Goal: Transaction & Acquisition: Purchase product/service

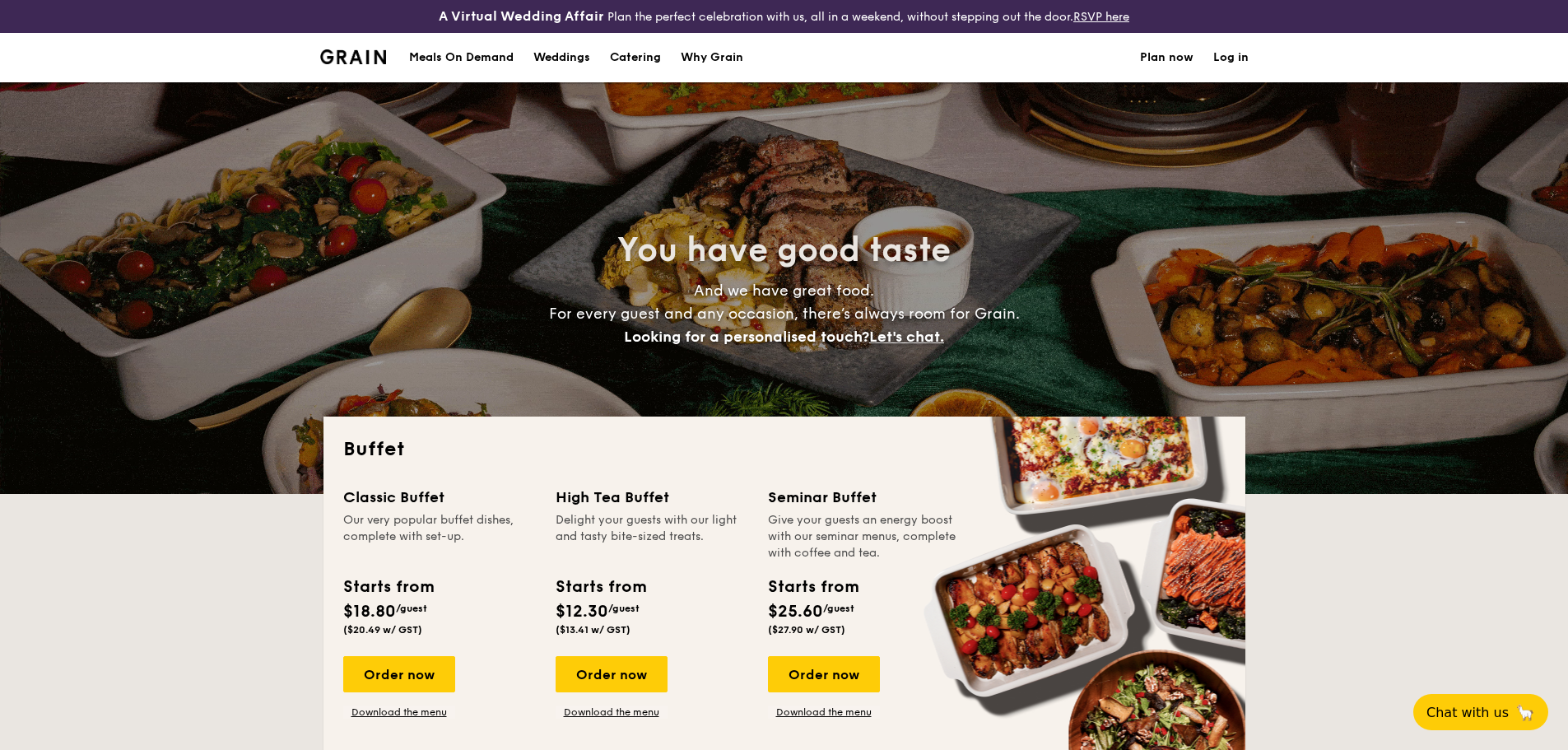
select select
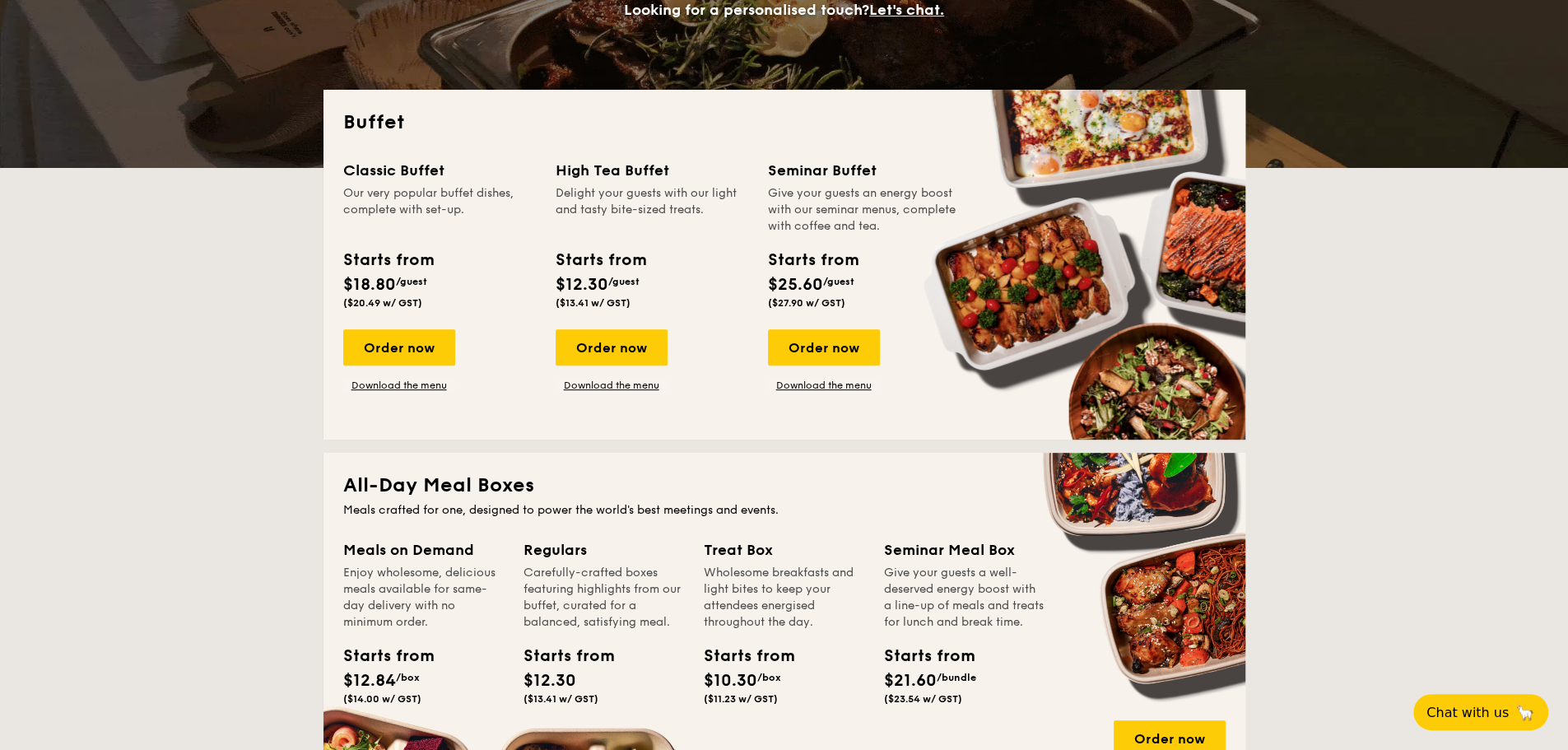
scroll to position [326, 0]
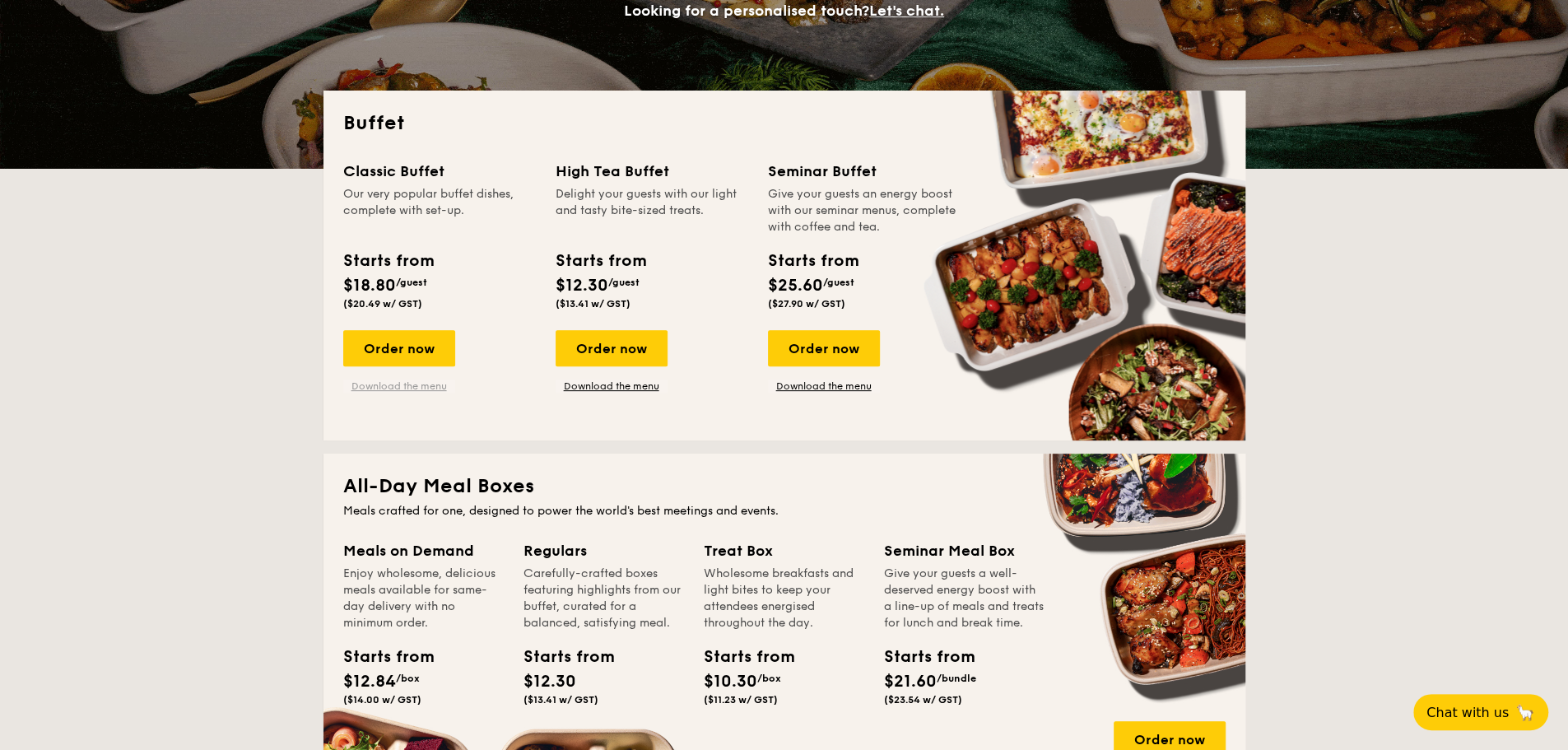
click at [425, 380] on link "Download the menu" at bounding box center [398, 385] width 112 height 13
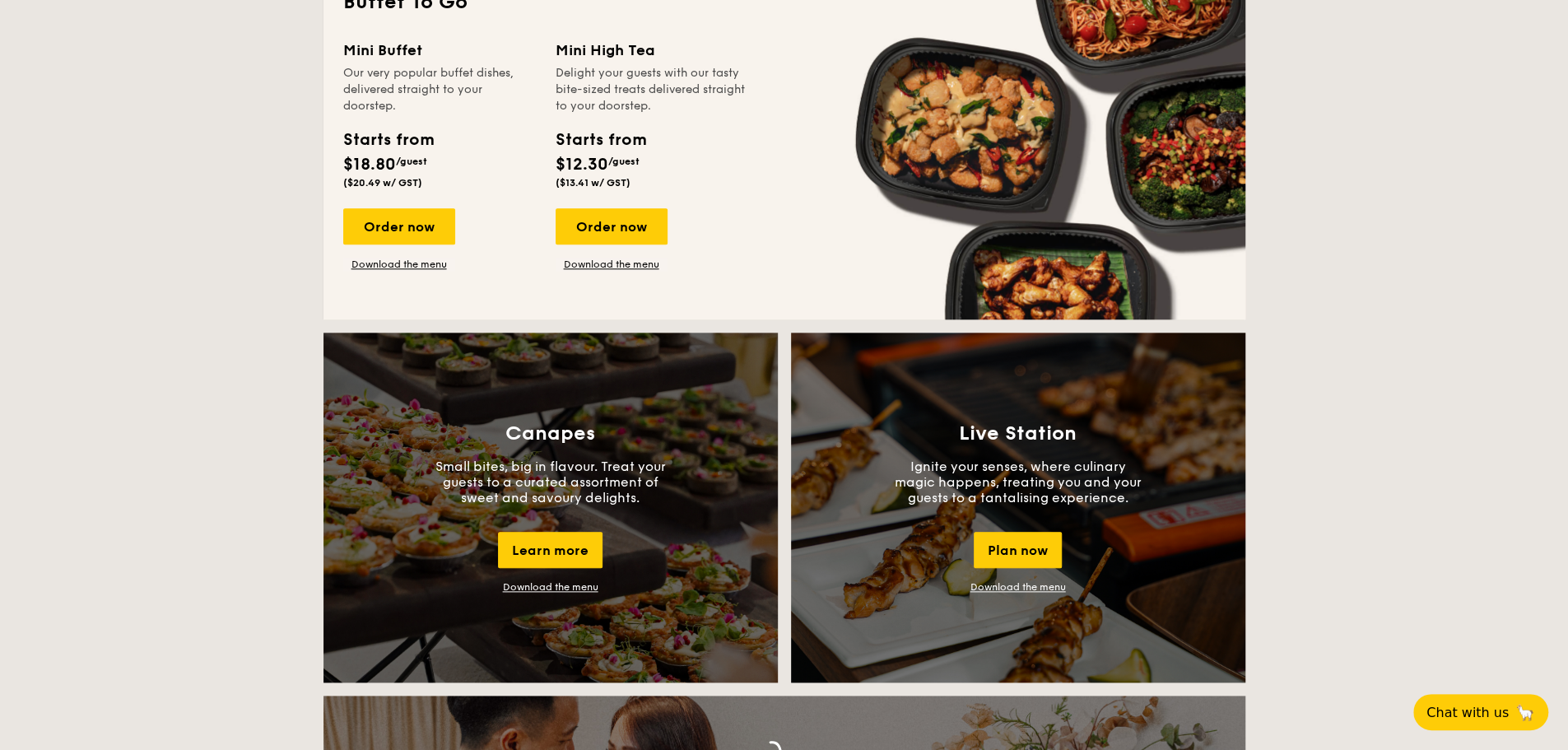
scroll to position [1173, 0]
click at [407, 258] on link "Download the menu" at bounding box center [398, 263] width 112 height 13
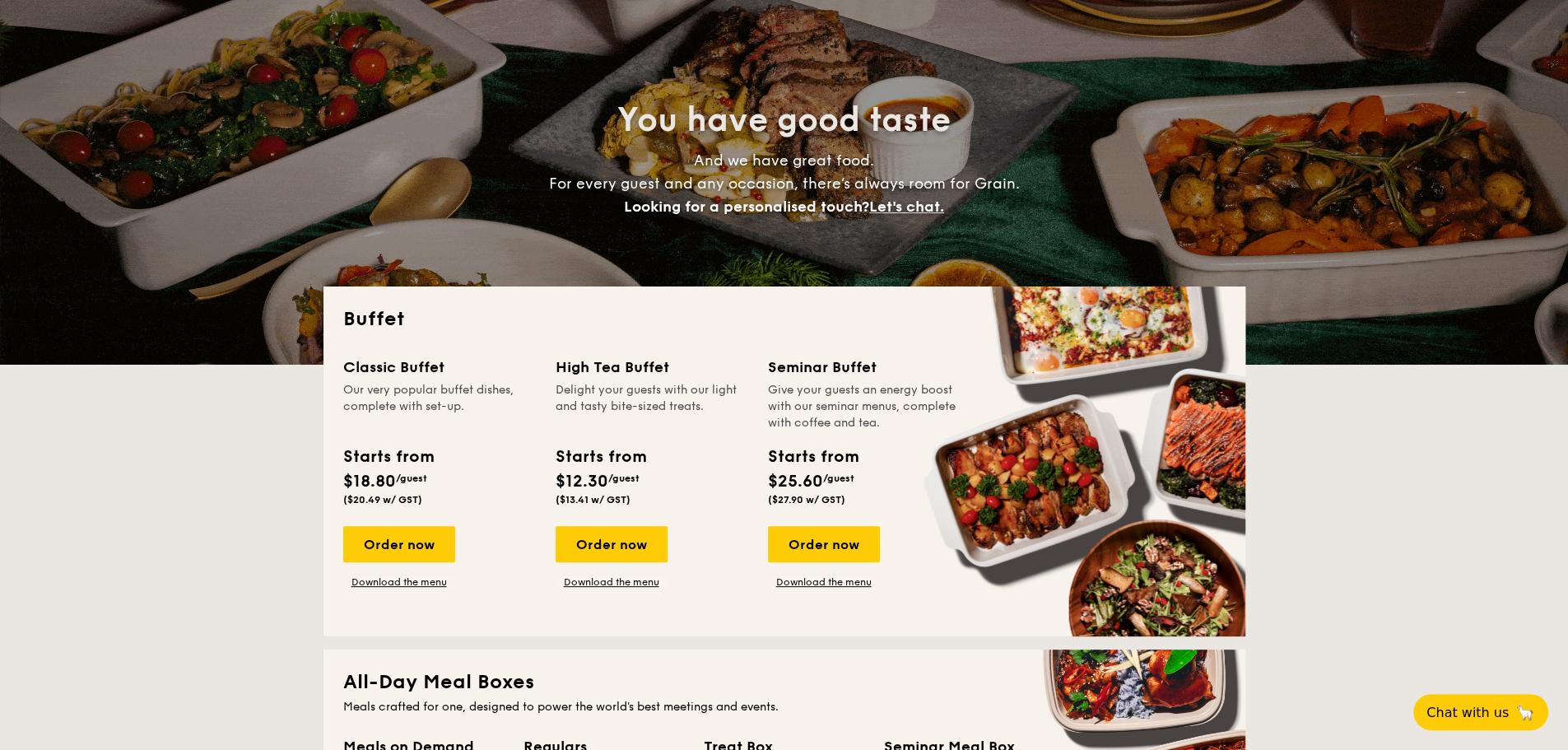
scroll to position [0, 0]
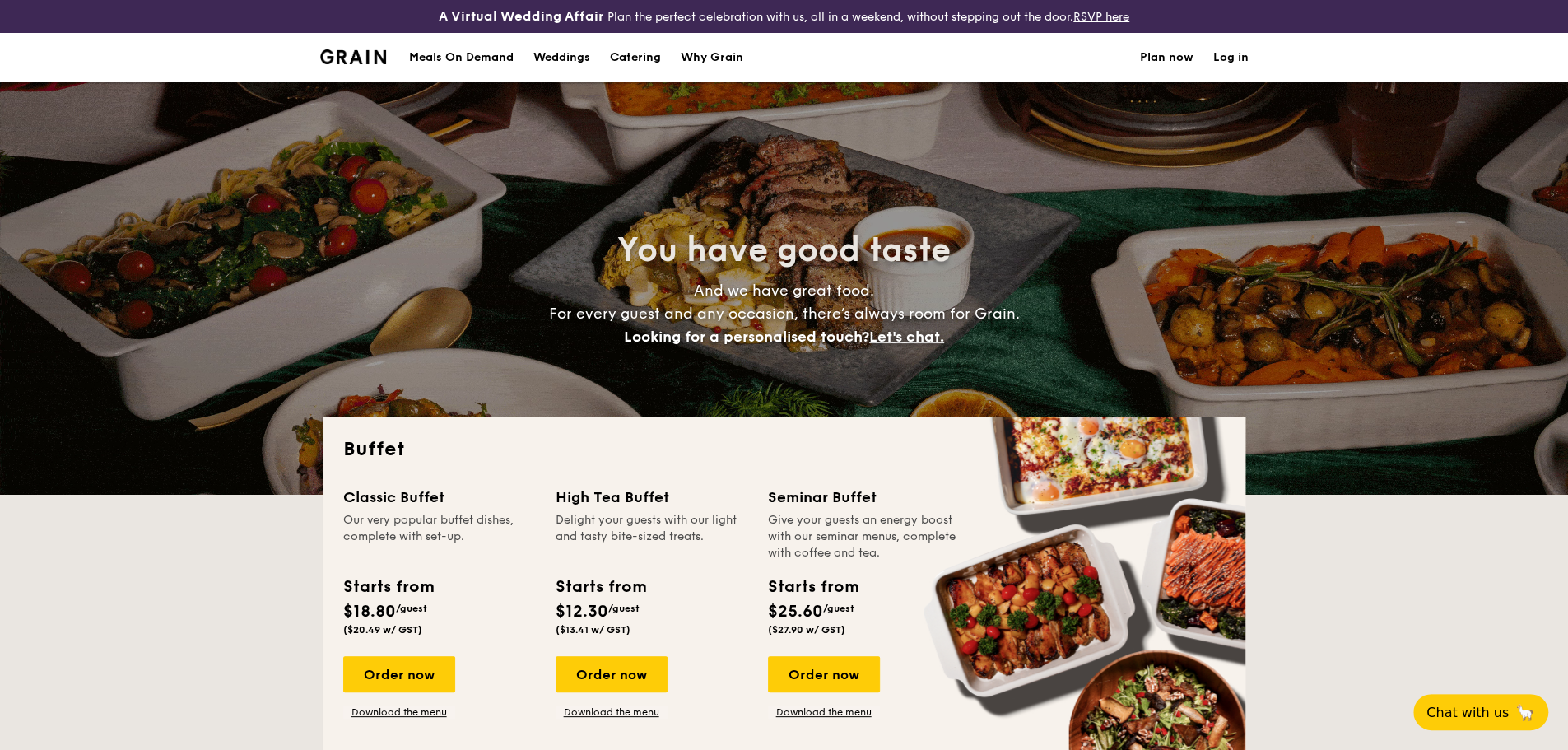
click at [652, 55] on h1 "Catering" at bounding box center [635, 57] width 51 height 49
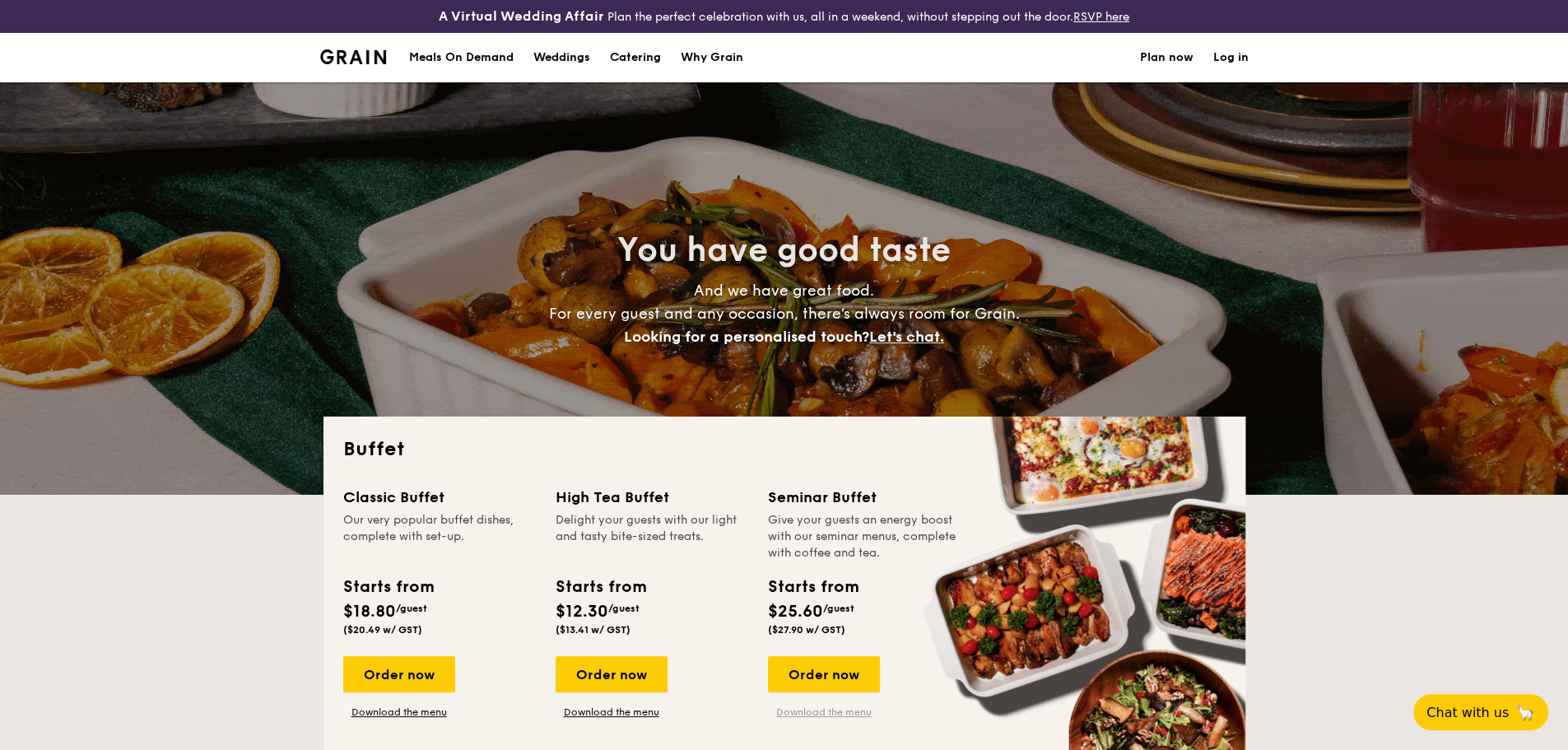
click at [802, 717] on link "Download the menu" at bounding box center [823, 711] width 112 height 13
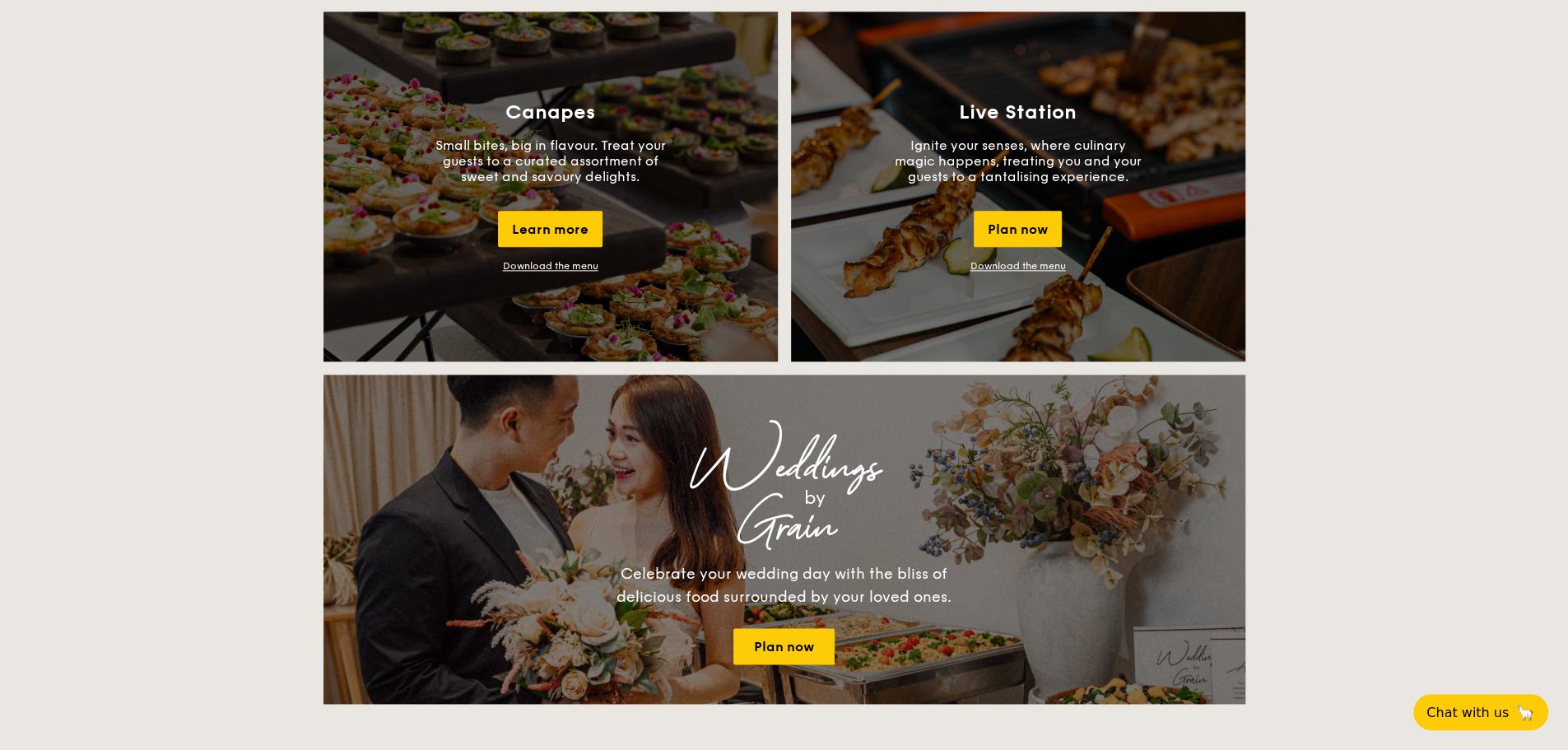
scroll to position [1494, 0]
click at [607, 470] on div "Weddings" at bounding box center [784, 468] width 632 height 30
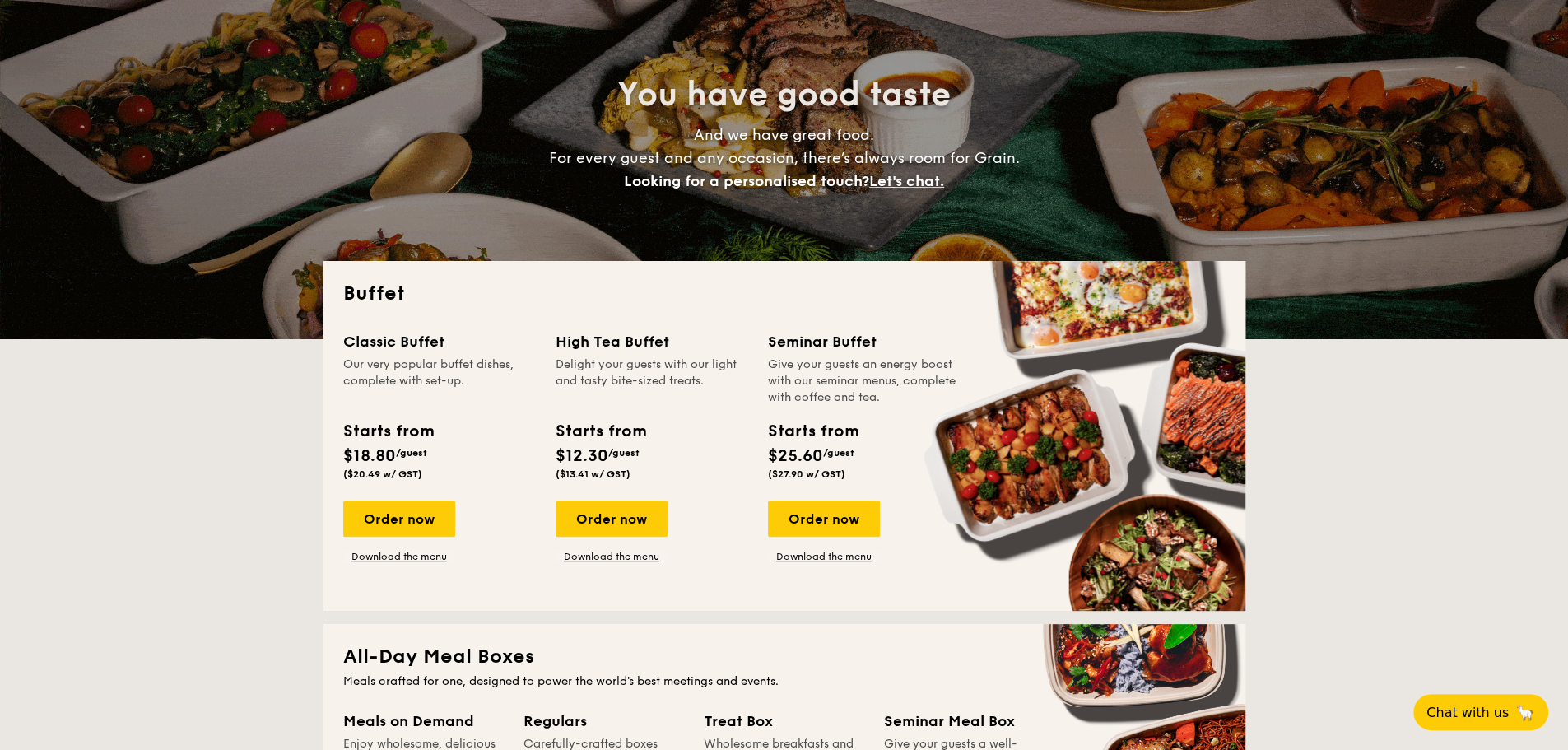
scroll to position [153, 0]
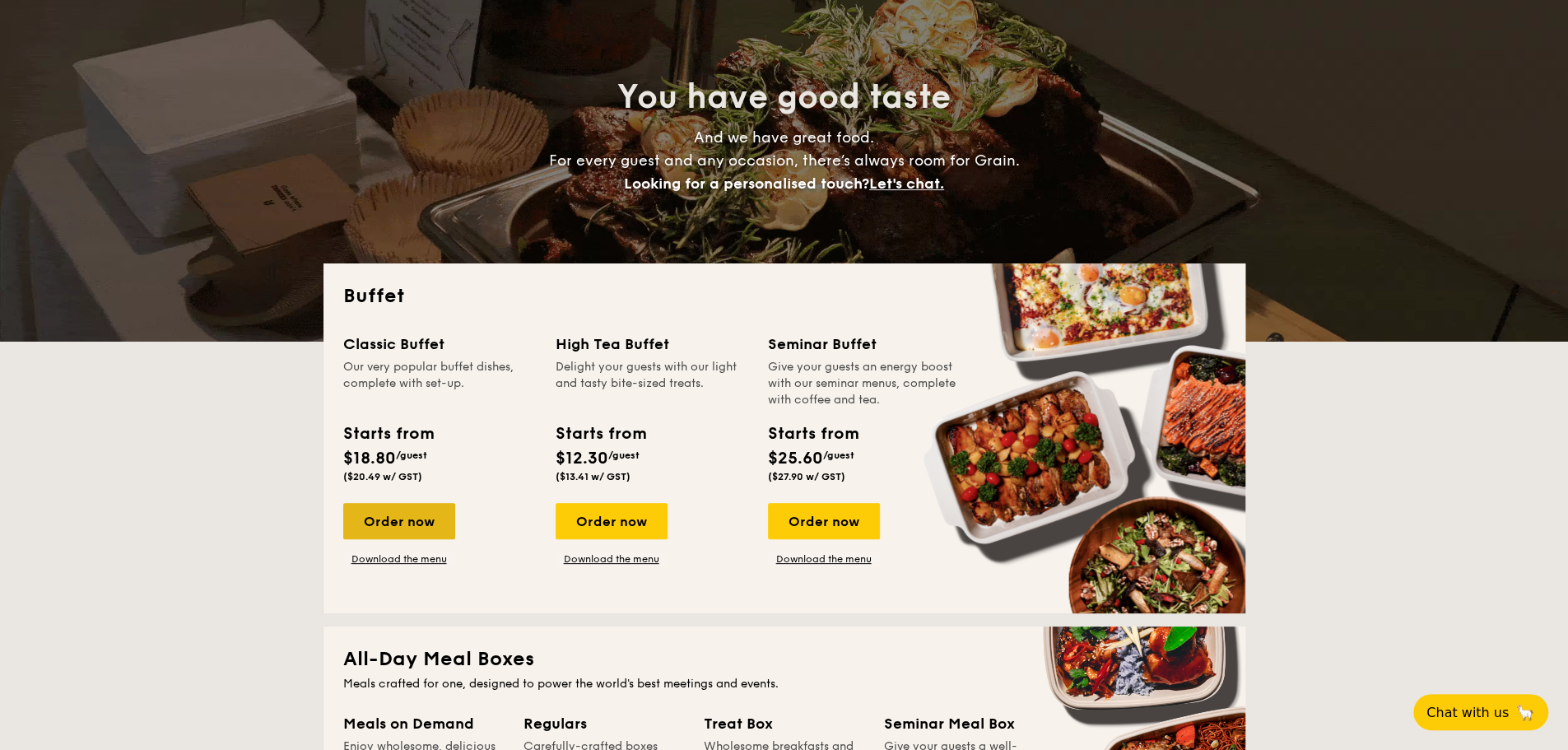
click at [435, 521] on div "Order now" at bounding box center [398, 521] width 112 height 36
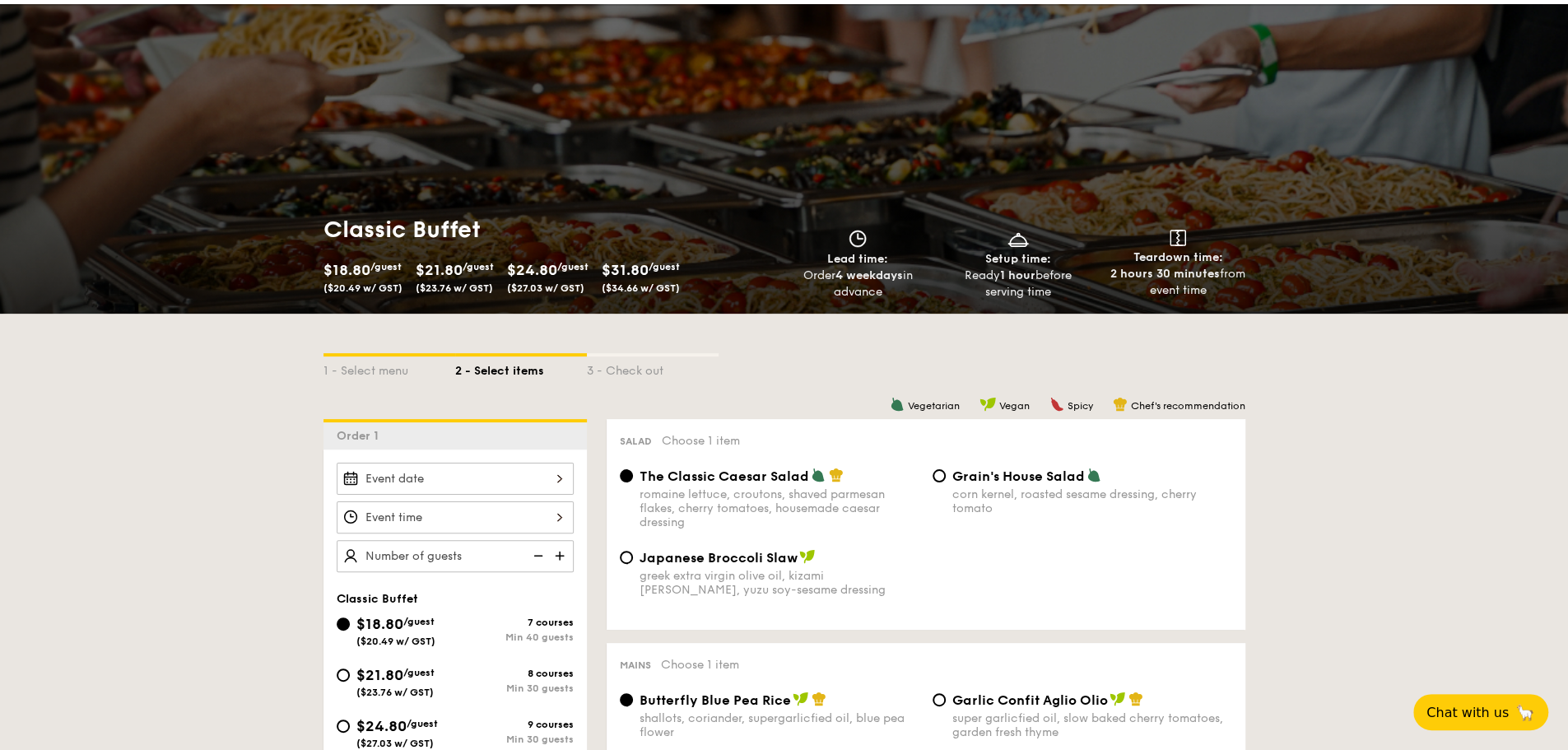
scroll to position [79, 0]
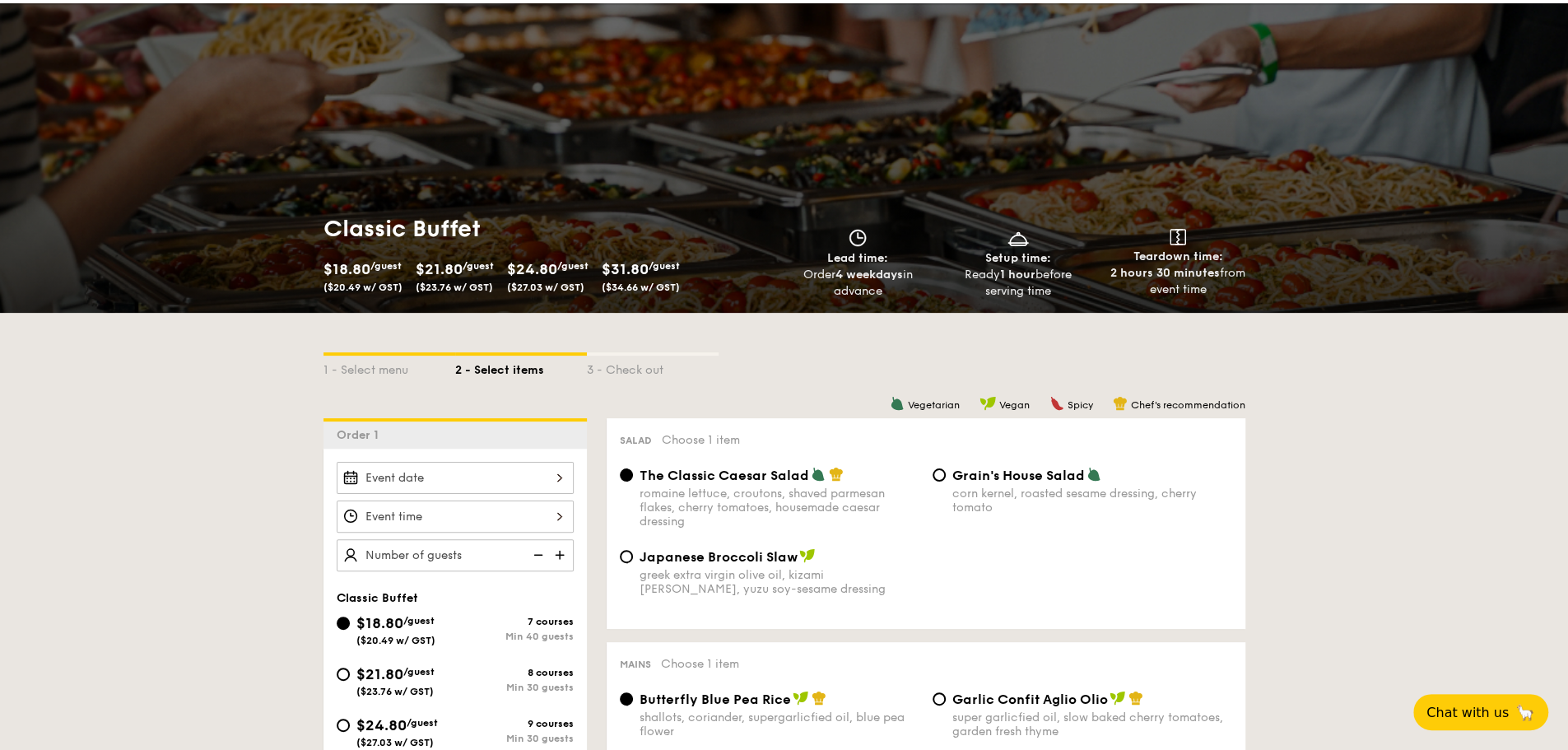
select select
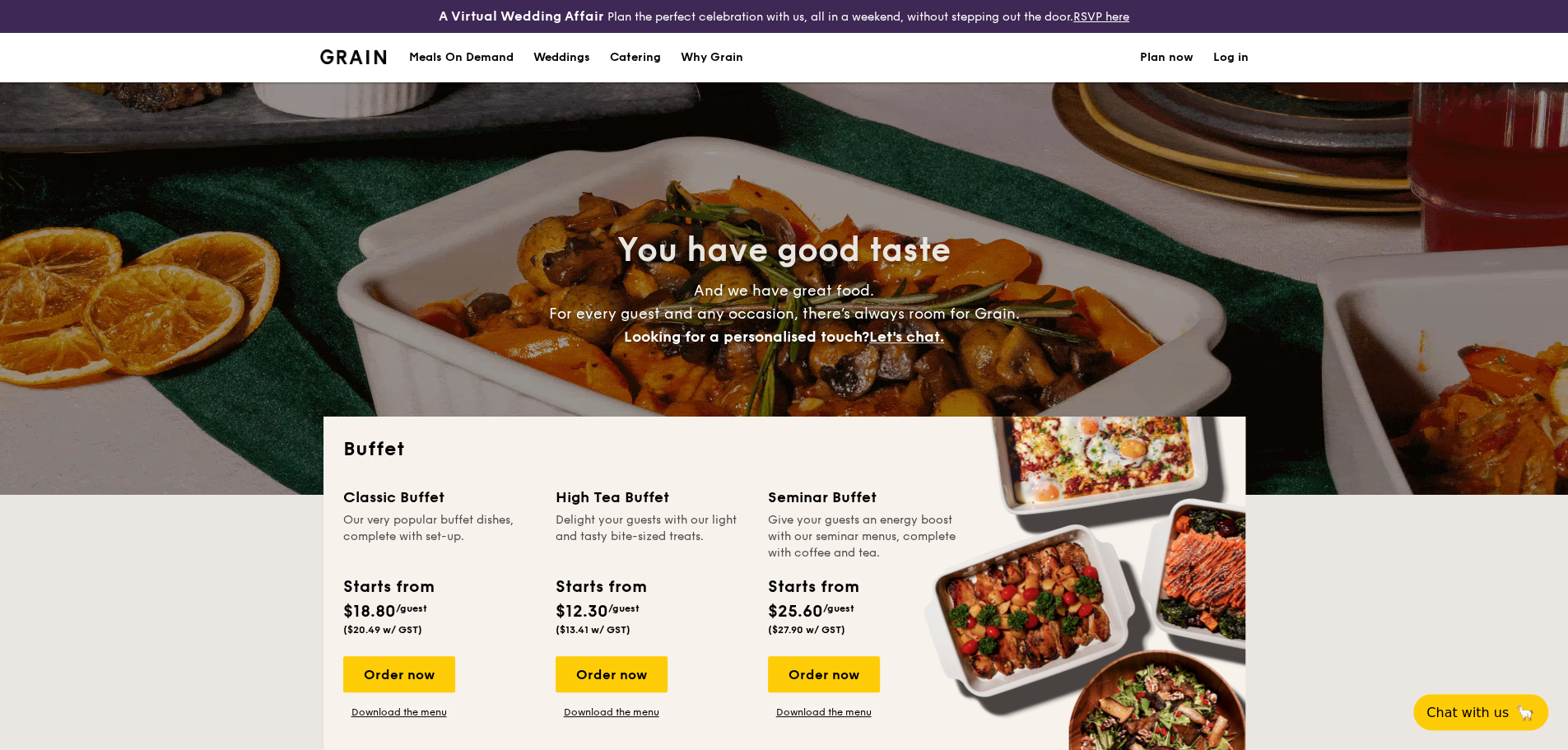
click at [648, 50] on h1 "Catering" at bounding box center [635, 57] width 51 height 49
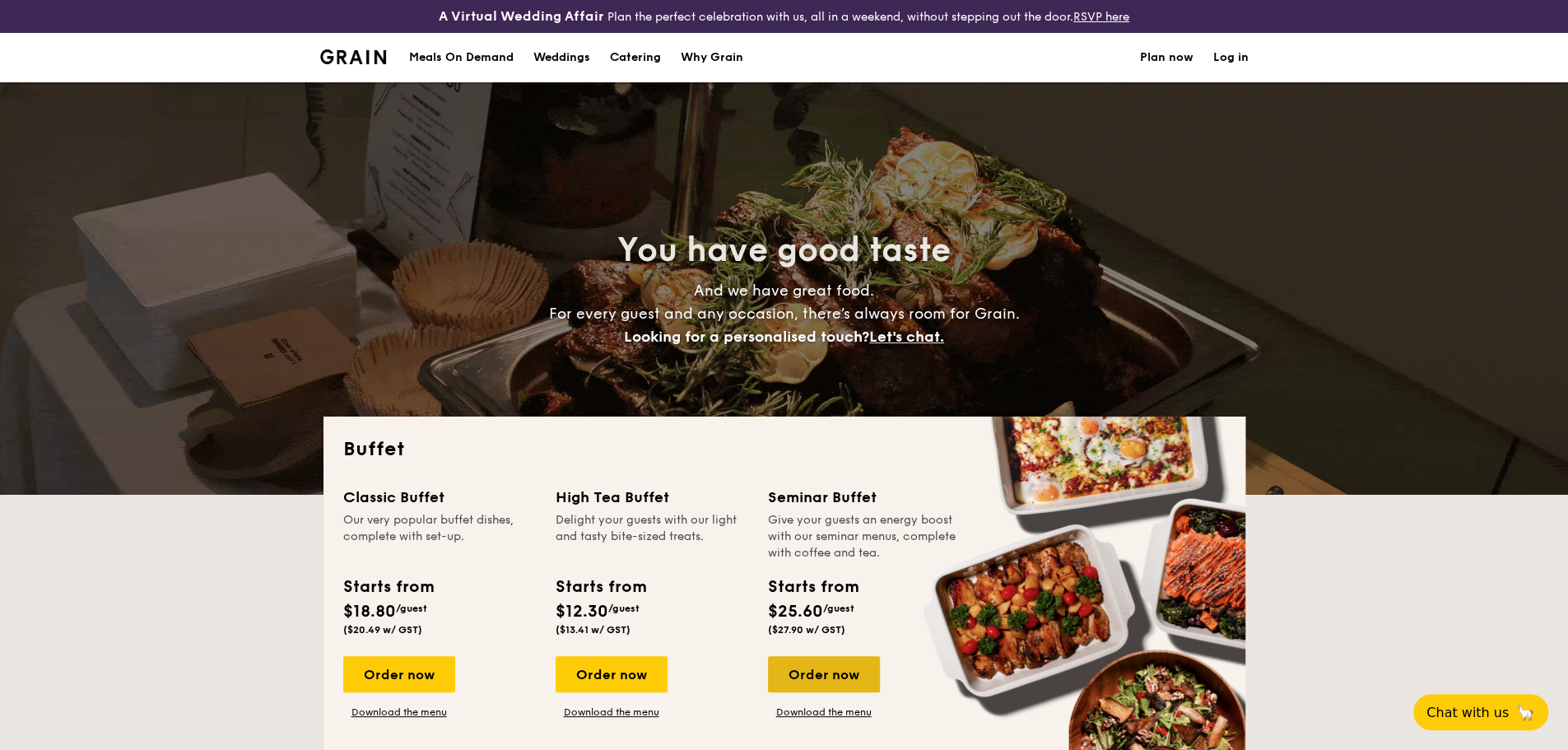
click at [802, 681] on div "Order now" at bounding box center [823, 674] width 112 height 36
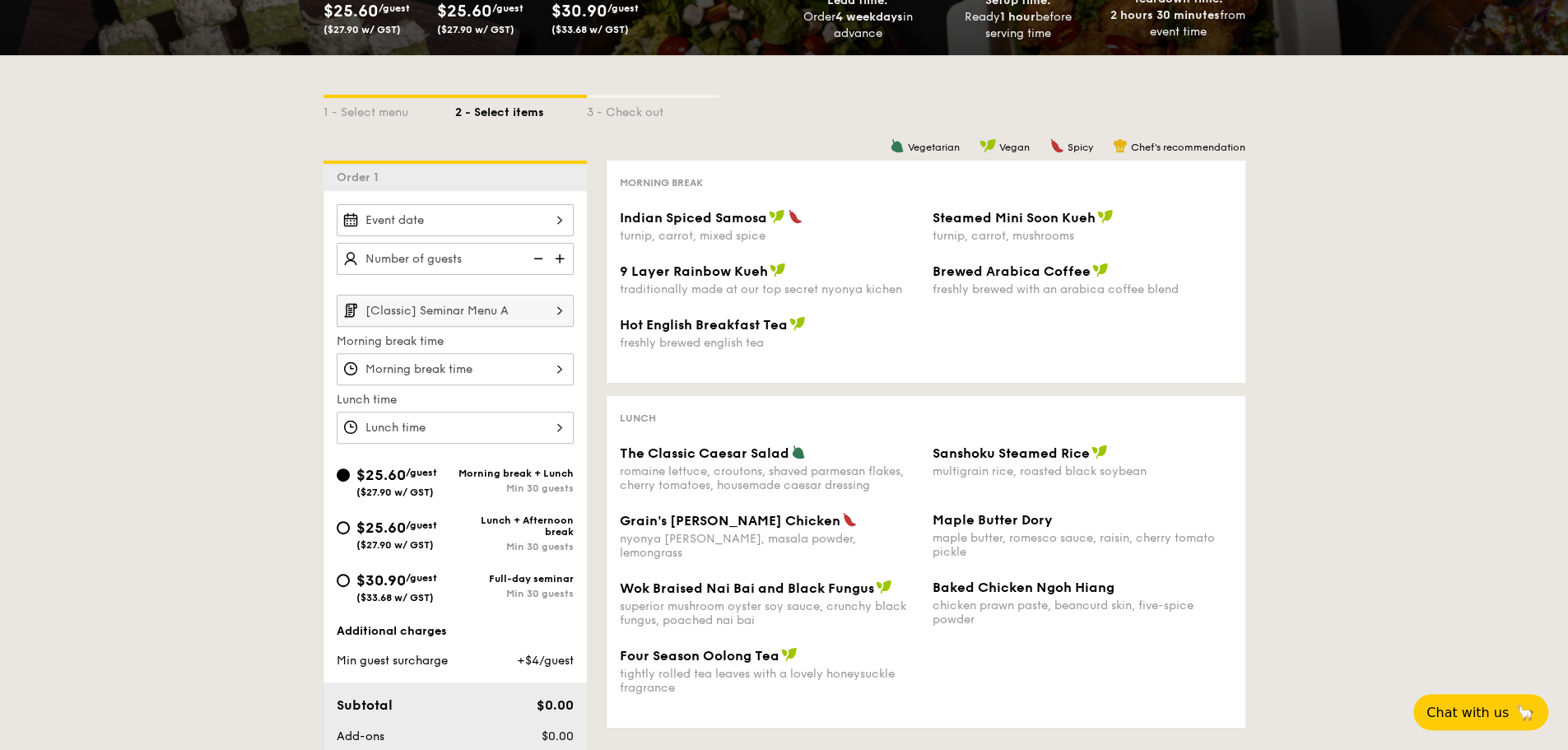
scroll to position [281, 0]
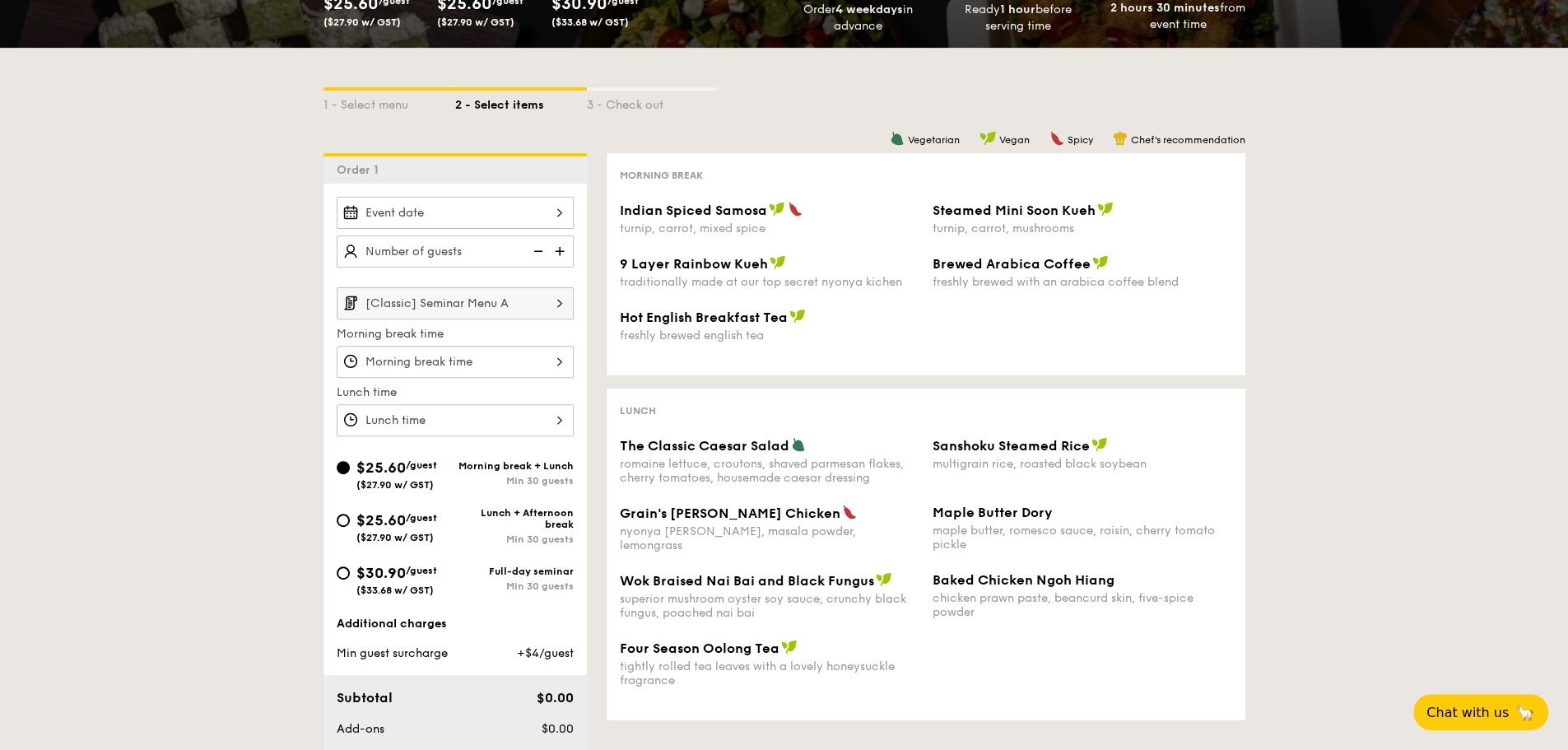
click at [806, 258] on div "9 Layer Rainbow Kueh" at bounding box center [769, 263] width 300 height 17
click at [748, 207] on span "Indian Spiced Samosa" at bounding box center [694, 210] width 148 height 16
click at [989, 269] on span "Brewed Arabica Coffee" at bounding box center [1011, 264] width 158 height 16
click at [832, 447] on div "The Classic Caesar Salad" at bounding box center [769, 445] width 300 height 17
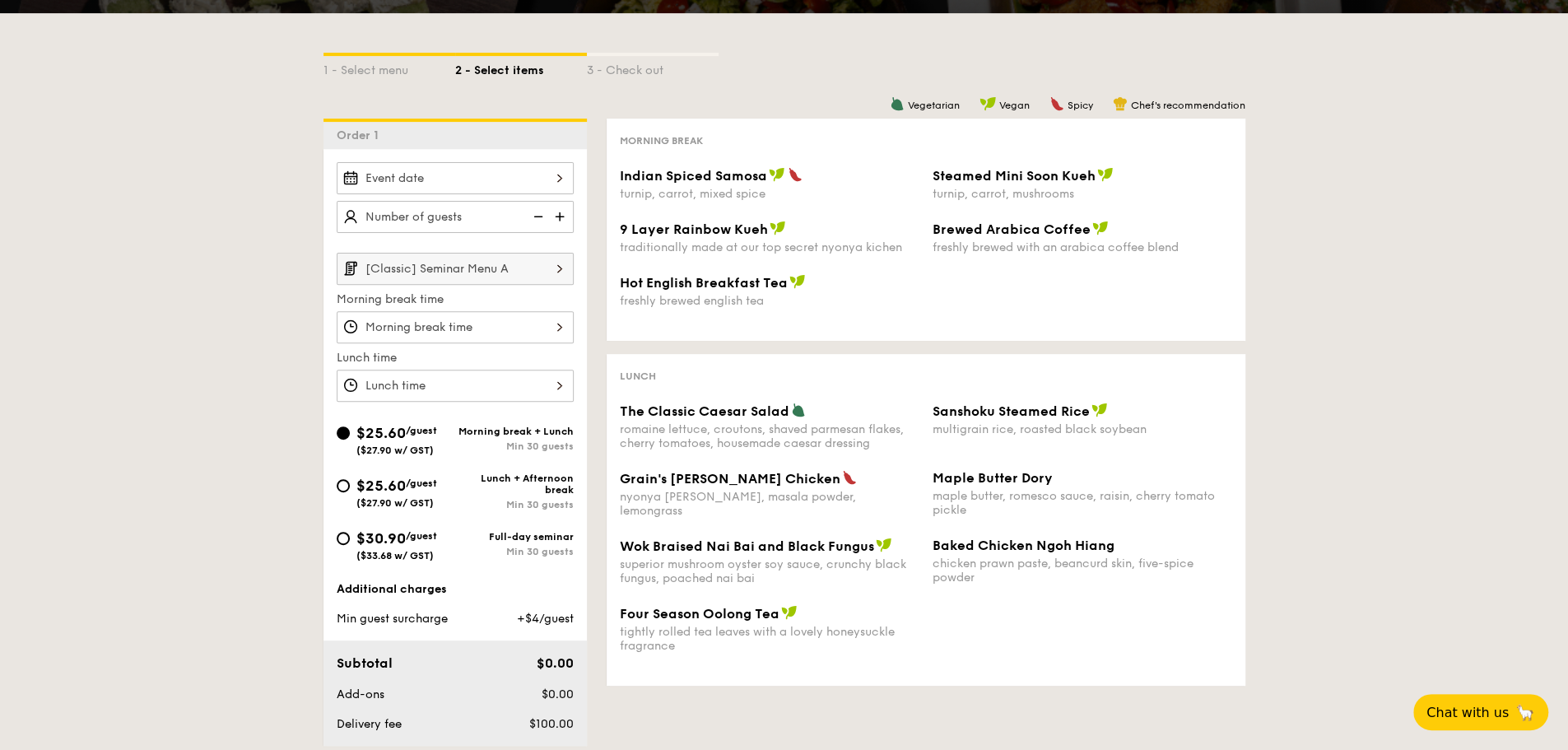
scroll to position [315, 0]
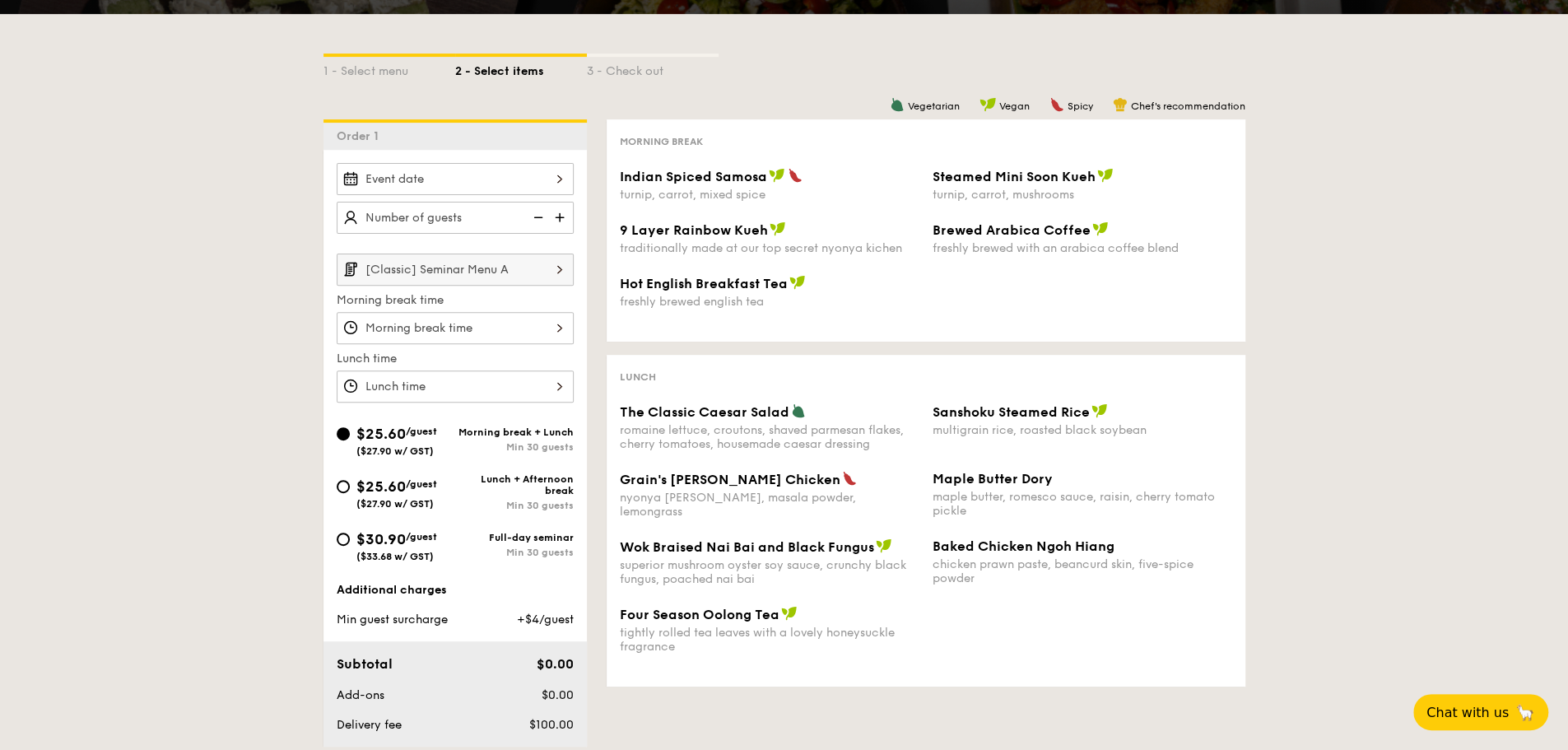
click at [405, 537] on span "$30.90" at bounding box center [381, 539] width 49 height 18
click at [350, 537] on input "$30.90 /guest ($33.68 w/ GST) Full-day seminar Min 30 guests" at bounding box center [343, 538] width 13 height 13
radio input "true"
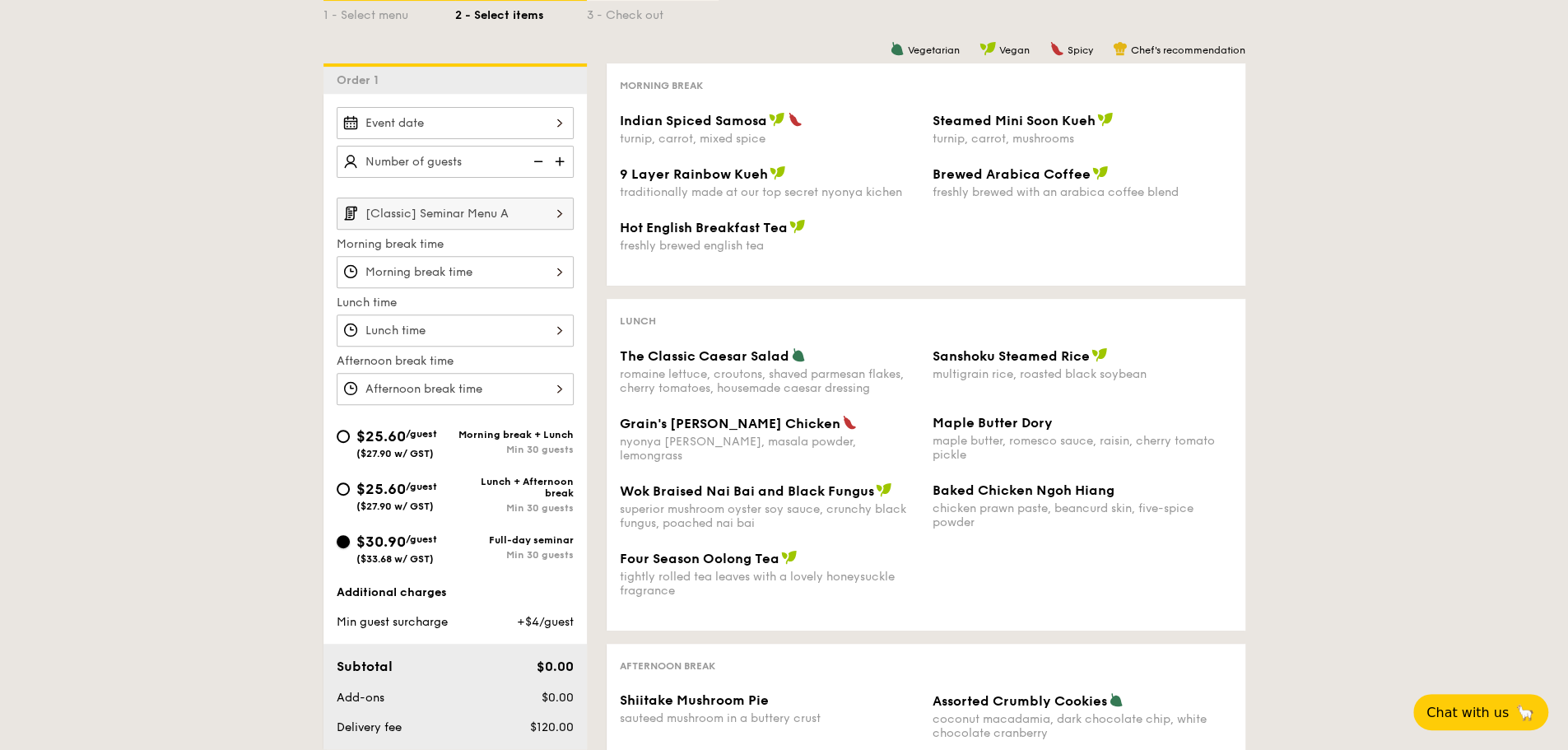
scroll to position [0, 0]
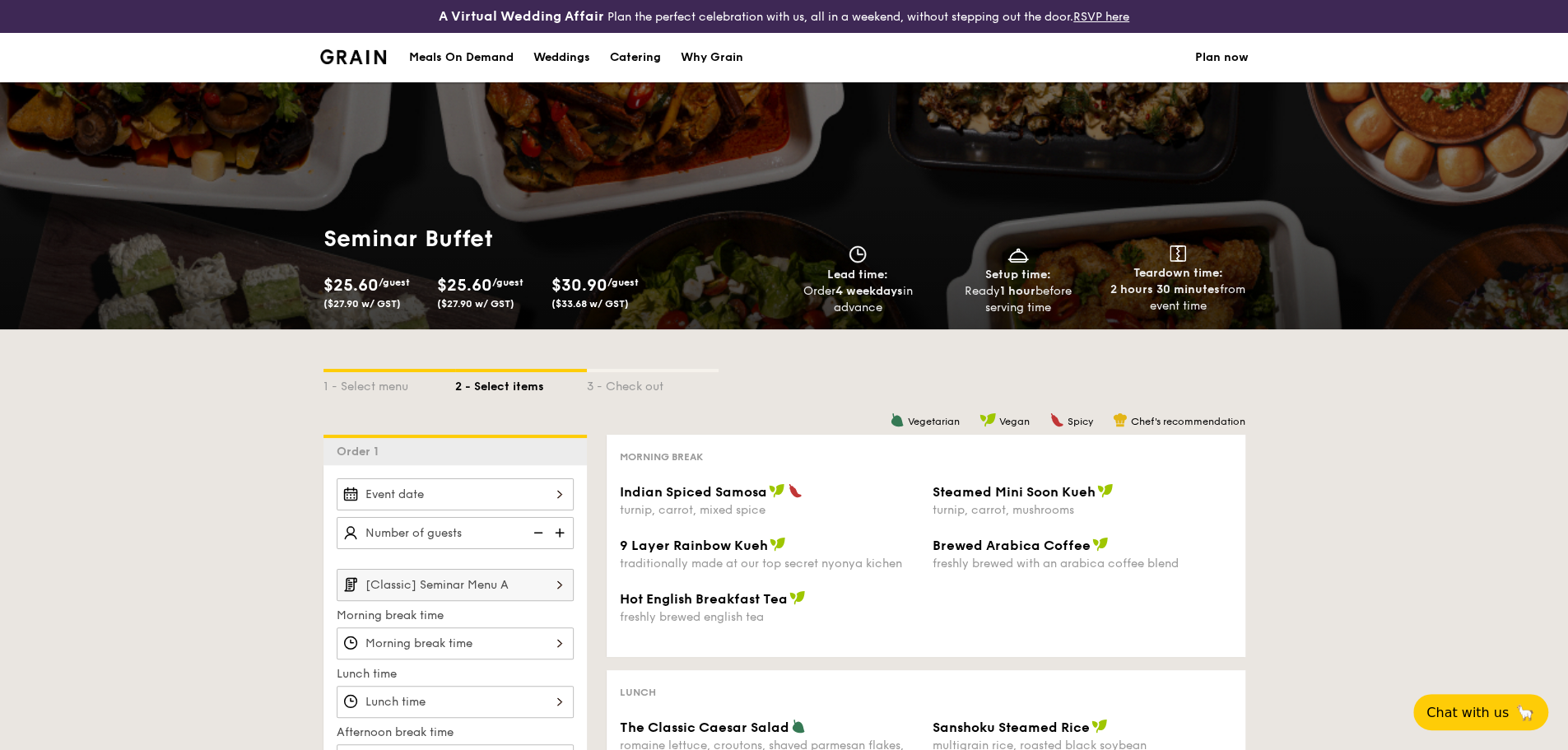
click at [634, 55] on div "Catering" at bounding box center [635, 57] width 51 height 49
select select
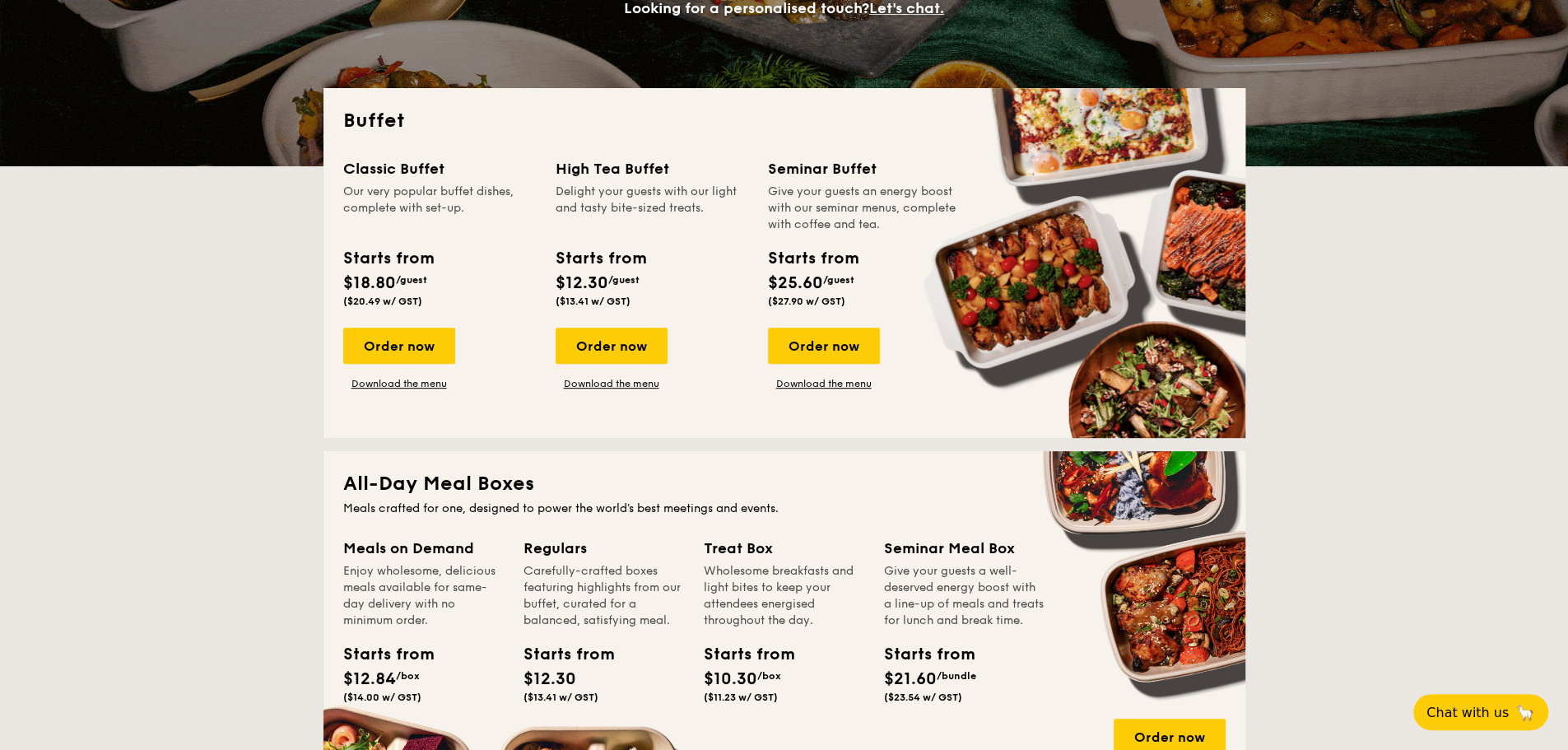
scroll to position [280, 0]
